Goal: Task Accomplishment & Management: Manage account settings

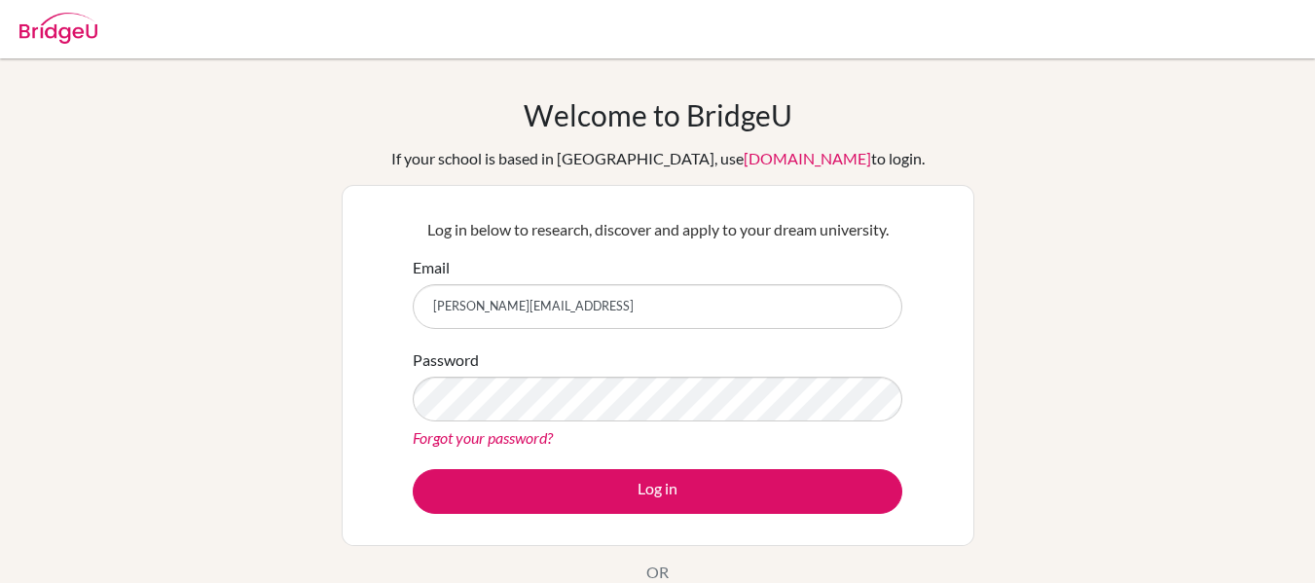
click at [425, 284] on div "Email achintya.srivastava@prometheusschool.comas" at bounding box center [658, 292] width 490 height 73
drag, startPoint x: 477, startPoint y: 298, endPoint x: 409, endPoint y: 299, distance: 68.1
click at [409, 299] on div "Log in below to research, discover and apply to your dream university. Email as…" at bounding box center [658, 365] width 514 height 320
type input "[EMAIL_ADDRESS][DOMAIN_NAME]"
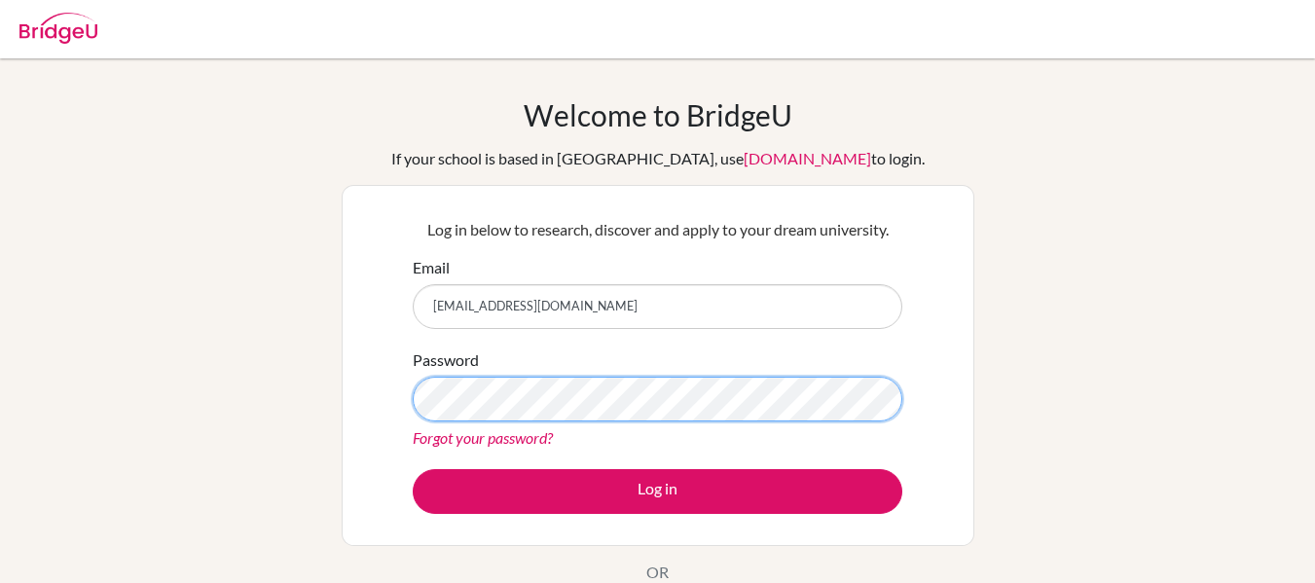
click at [413, 469] on button "Log in" at bounding box center [658, 491] width 490 height 45
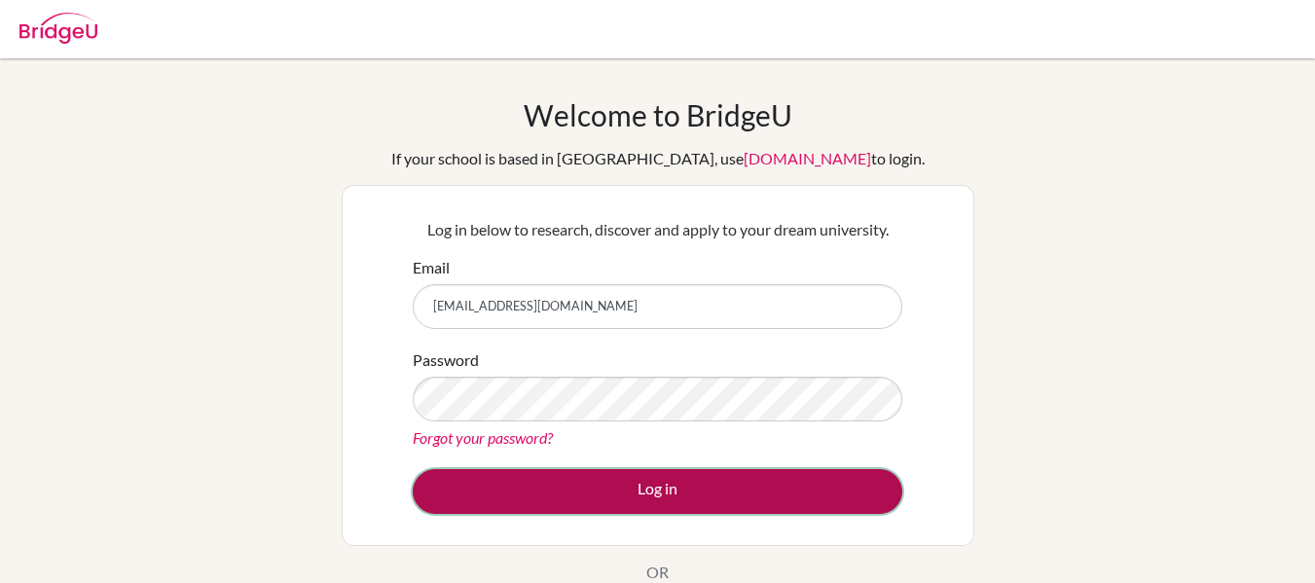
click at [472, 500] on button "Log in" at bounding box center [658, 491] width 490 height 45
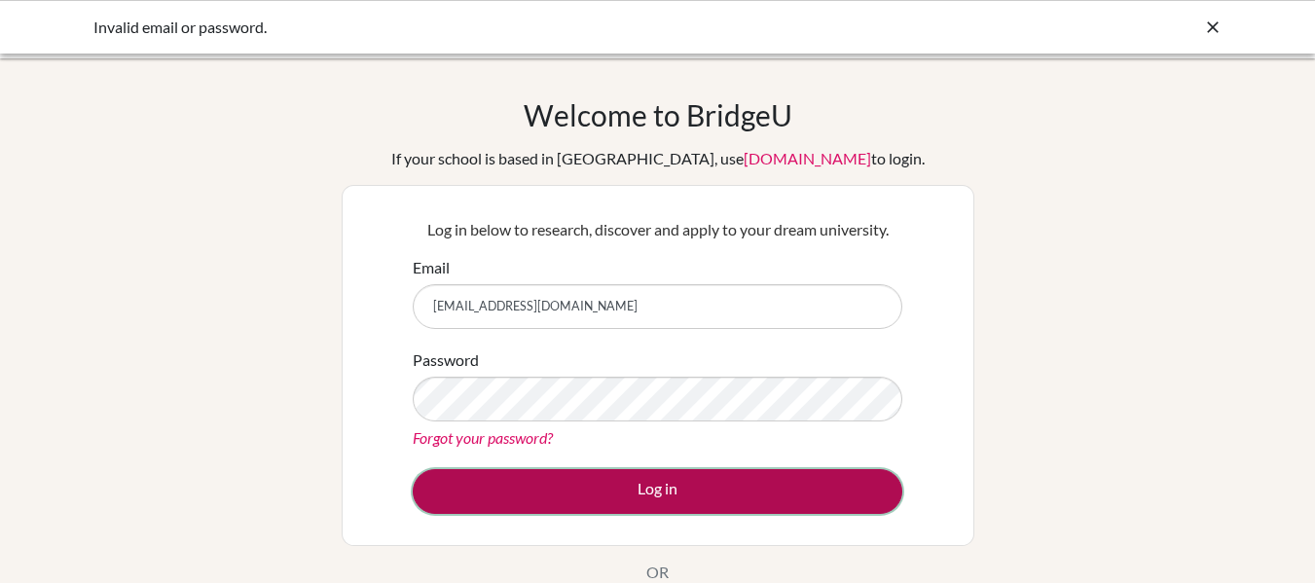
click at [487, 499] on button "Log in" at bounding box center [658, 491] width 490 height 45
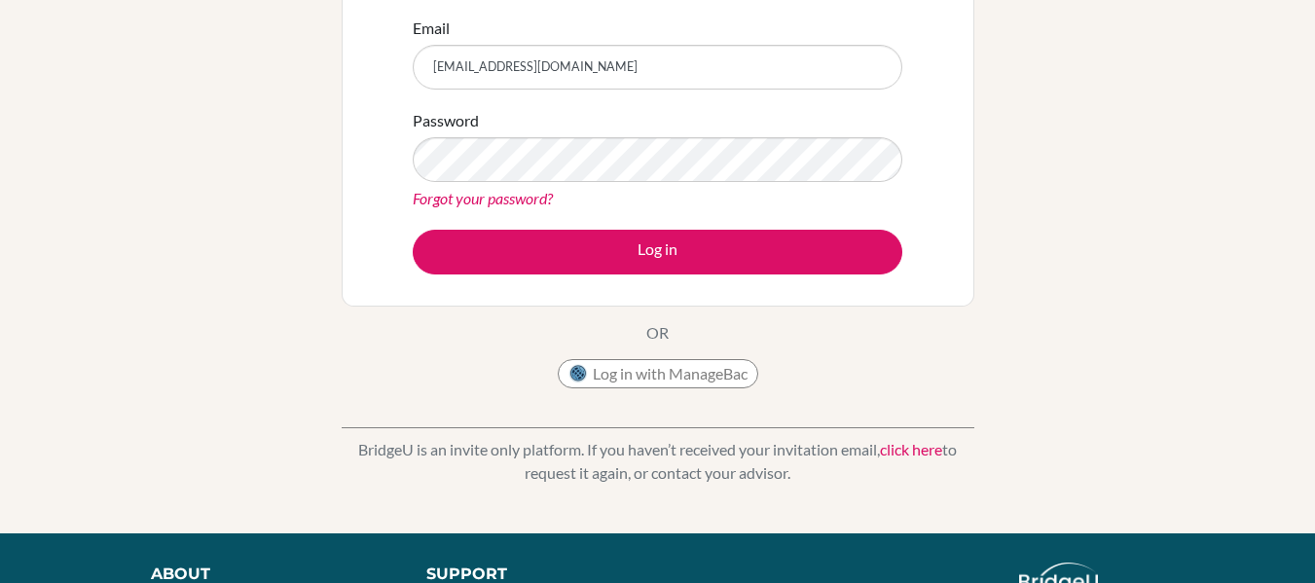
scroll to position [195, 0]
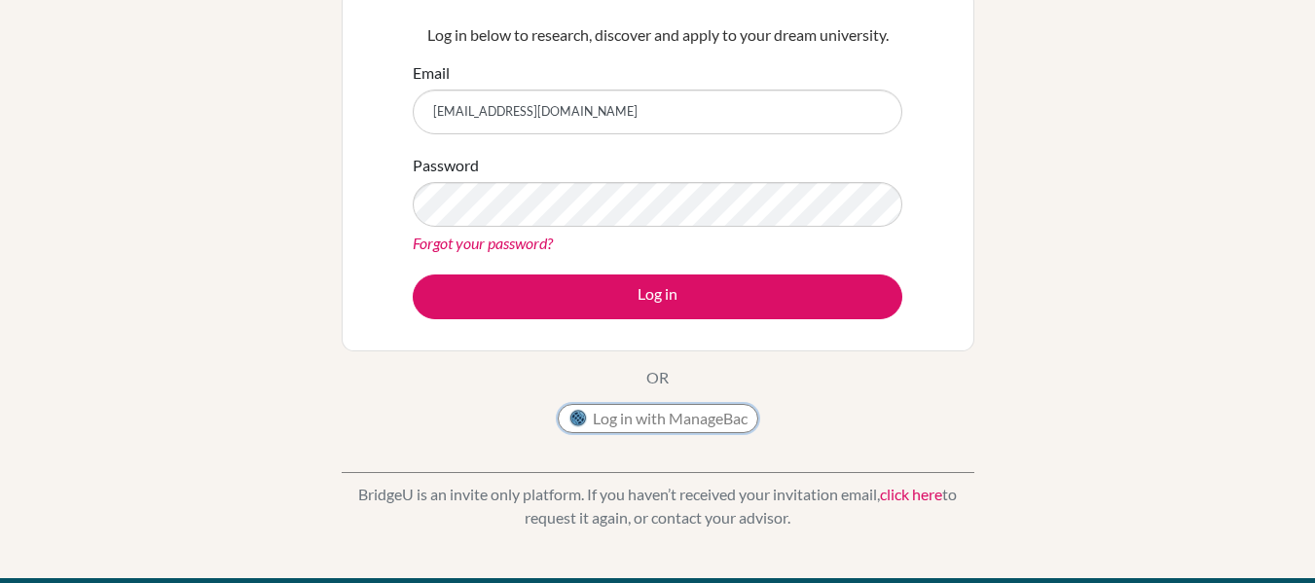
click at [667, 430] on button "Log in with ManageBac" at bounding box center [658, 418] width 201 height 29
click at [667, 425] on button "Log in with ManageBac" at bounding box center [658, 418] width 201 height 29
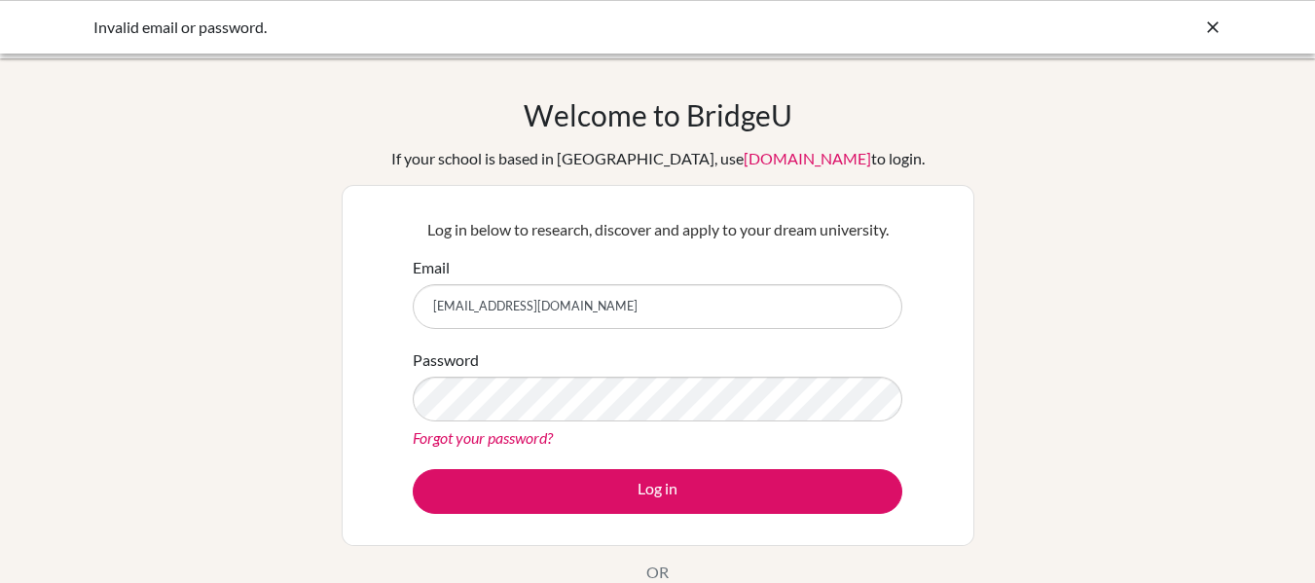
click at [1210, 30] on icon at bounding box center [1212, 27] width 19 height 19
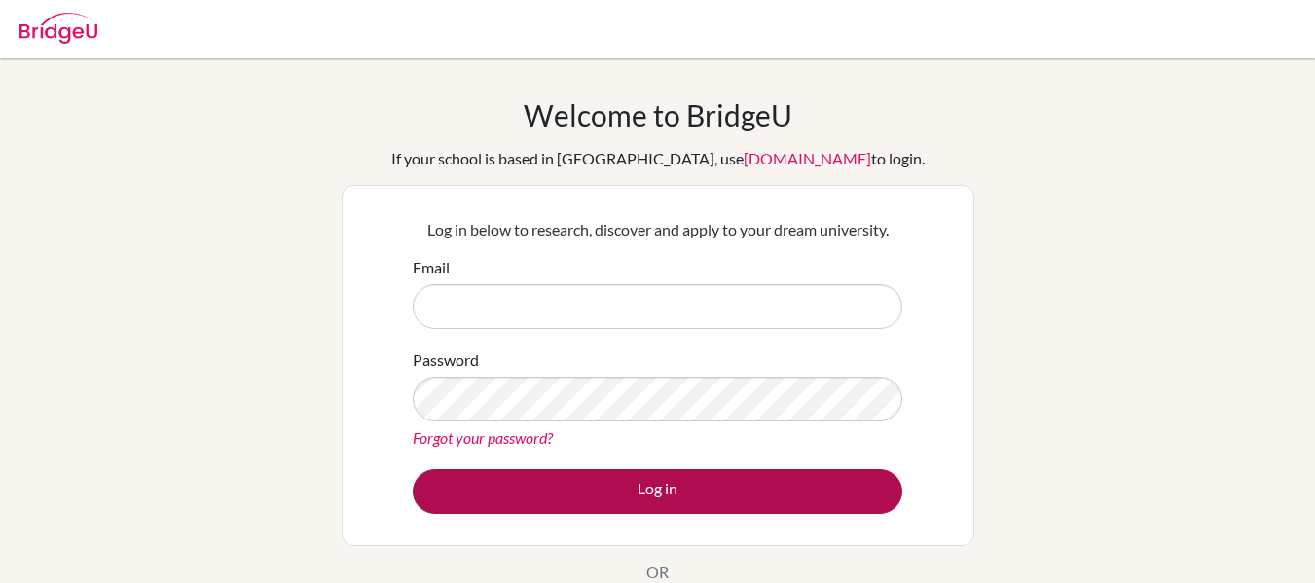
type input "[PERSON_NAME][EMAIL_ADDRESS][DOMAIN_NAME]"
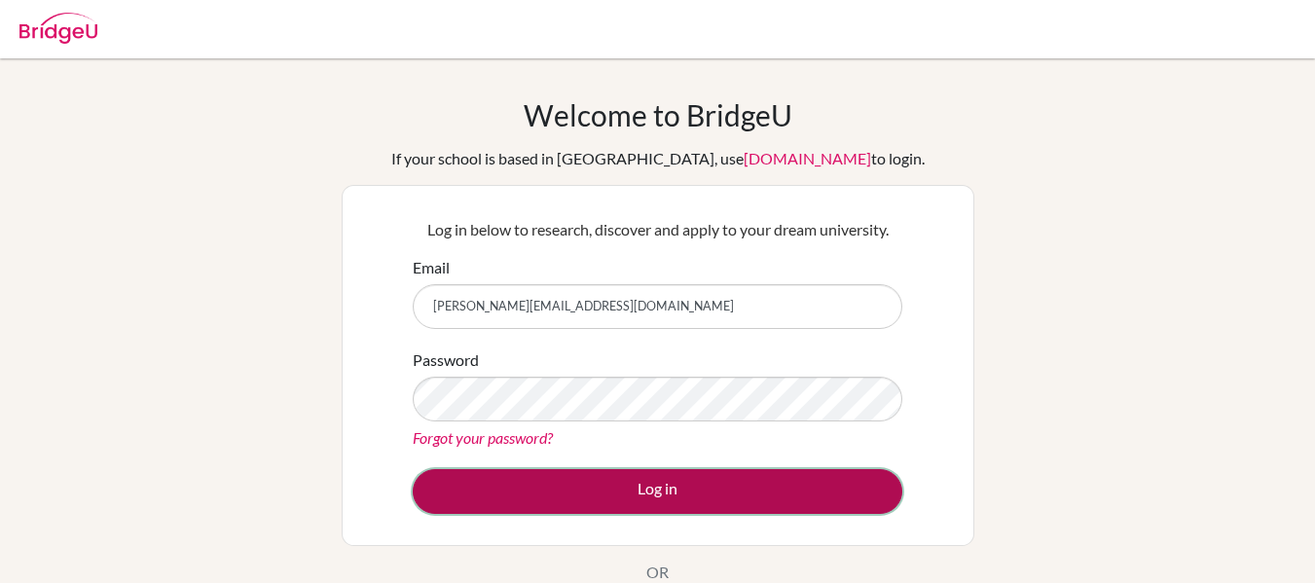
click at [698, 493] on button "Log in" at bounding box center [658, 491] width 490 height 45
